Goal: Use online tool/utility: Utilize a website feature to perform a specific function

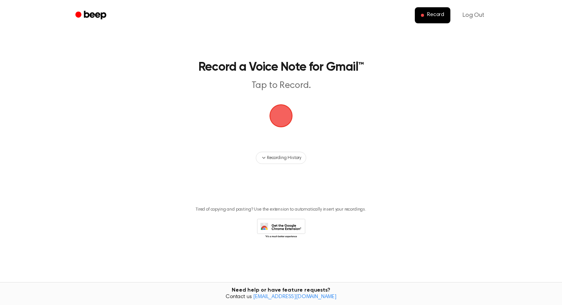
click at [284, 120] on span "button" at bounding box center [281, 116] width 32 height 32
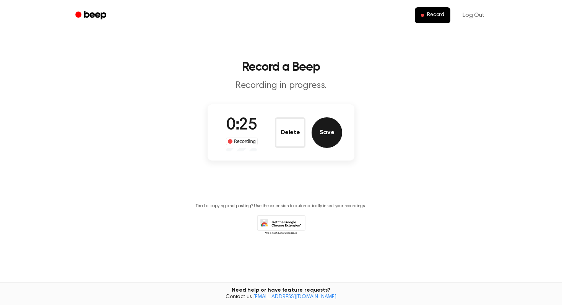
click at [323, 136] on button "Save" at bounding box center [326, 132] width 31 height 31
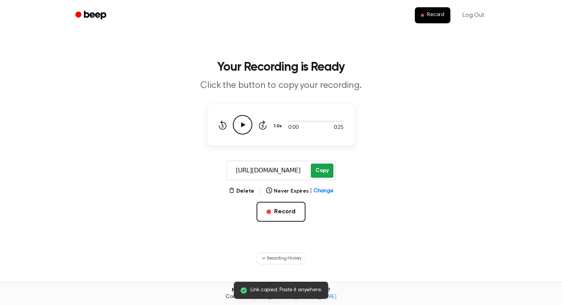
click at [321, 169] on button "Copy" at bounding box center [322, 171] width 23 height 14
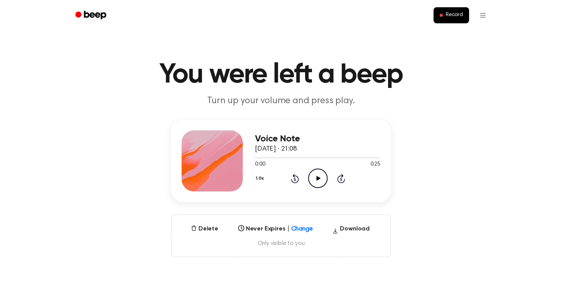
click at [314, 181] on icon "Play Audio" at bounding box center [317, 178] width 19 height 19
